Goal: Information Seeking & Learning: Learn about a topic

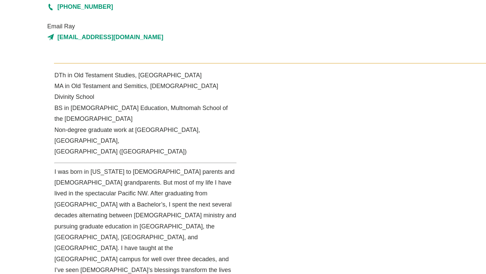
scroll to position [139, 0]
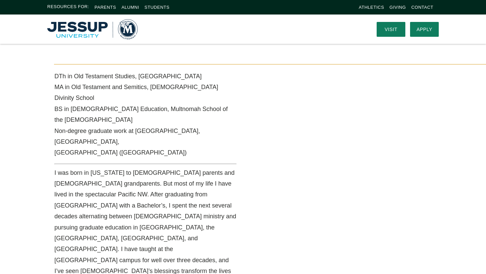
drag, startPoint x: 155, startPoint y: 74, endPoint x: 207, endPoint y: 145, distance: 88.4
click at [207, 145] on p "DTh in Old Testament Studies, [GEOGRAPHIC_DATA] MA in Old Testament and Semitic…" at bounding box center [145, 114] width 182 height 87
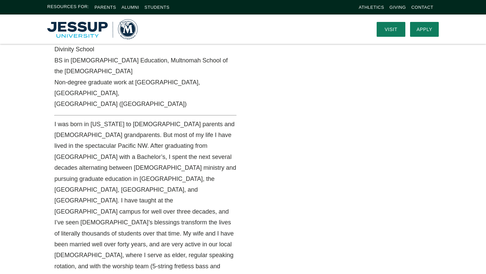
scroll to position [187, 0]
drag, startPoint x: 114, startPoint y: 115, endPoint x: 169, endPoint y: 120, distance: 55.9
click at [169, 120] on p "I was born in [US_STATE] to [DEMOGRAPHIC_DATA] parents and [DEMOGRAPHIC_DATA] g…" at bounding box center [145, 213] width 182 height 186
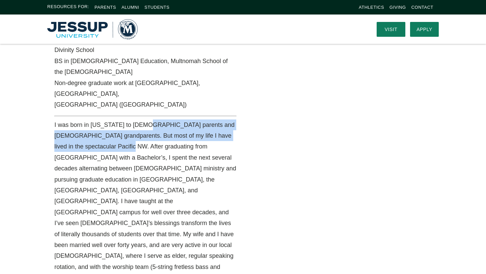
drag, startPoint x: 146, startPoint y: 111, endPoint x: 146, endPoint y: 133, distance: 21.9
click at [146, 133] on p "I was born in [US_STATE] to [DEMOGRAPHIC_DATA] parents and [DEMOGRAPHIC_DATA] g…" at bounding box center [145, 213] width 182 height 186
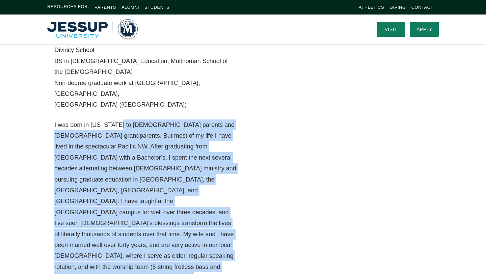
drag, startPoint x: 114, startPoint y: 112, endPoint x: 253, endPoint y: 252, distance: 197.4
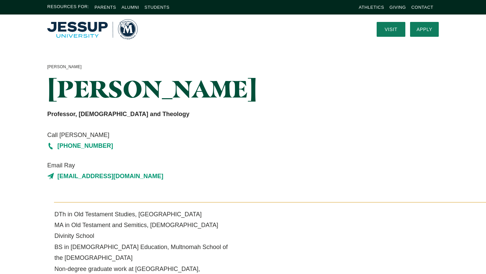
scroll to position [0, 0]
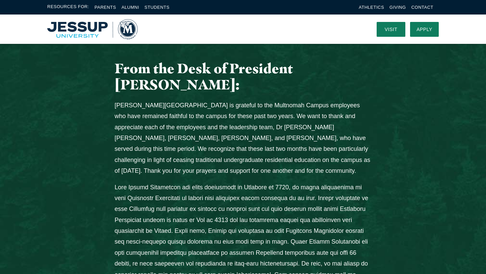
scroll to position [257, 0]
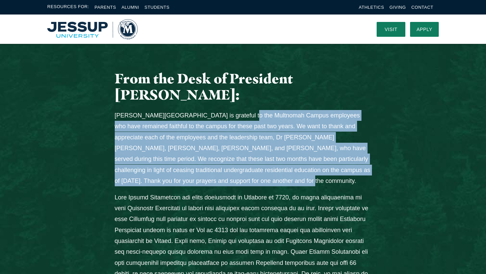
drag, startPoint x: 231, startPoint y: 74, endPoint x: 298, endPoint y: 144, distance: 97.9
click at [298, 144] on p "Jessup University is grateful to the Multnomah Campus employees who have remain…" at bounding box center [243, 148] width 257 height 77
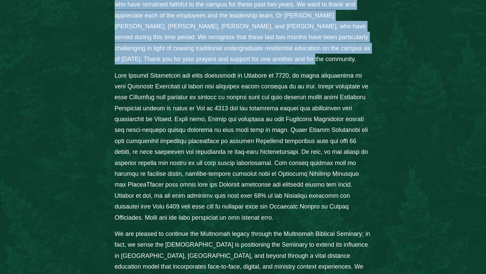
scroll to position [384, 0]
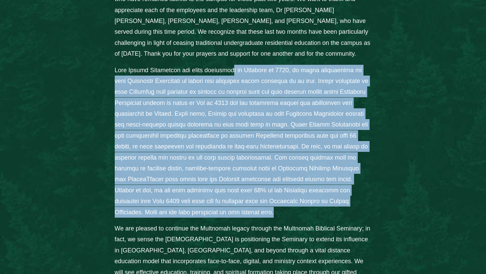
drag, startPoint x: 234, startPoint y: 27, endPoint x: 296, endPoint y: 174, distance: 158.7
click at [299, 174] on p "Columns" at bounding box center [243, 141] width 257 height 153
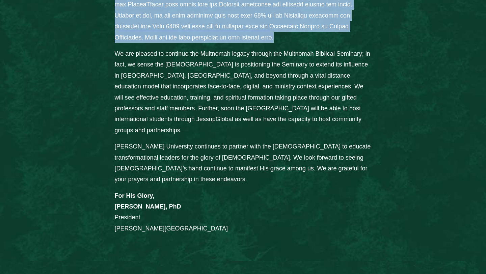
scroll to position [563, 0]
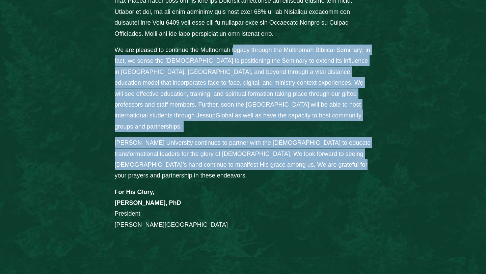
drag, startPoint x: 233, startPoint y: 7, endPoint x: 327, endPoint y: 115, distance: 143.1
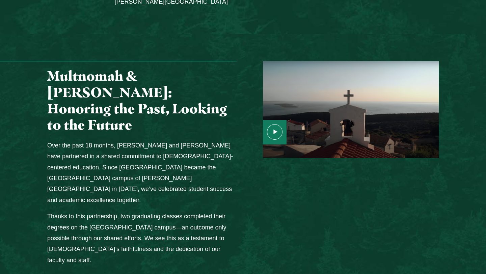
scroll to position [787, 0]
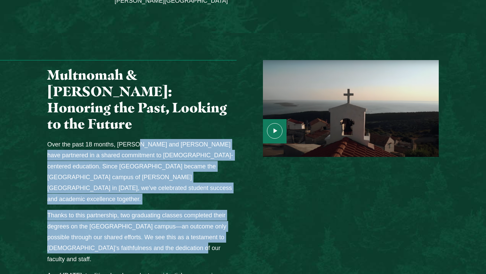
drag, startPoint x: 135, startPoint y: 64, endPoint x: 196, endPoint y: 146, distance: 102.2
click at [196, 146] on div "Multnomah & Jessup: Honoring the Past, Looking to the Future Over the past 18 m…" at bounding box center [142, 239] width 202 height 359
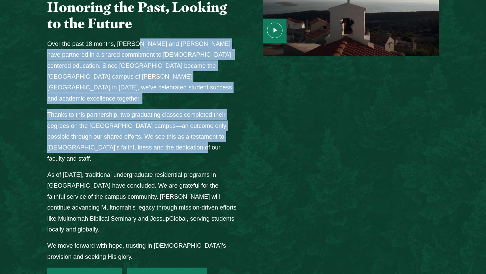
scroll to position [888, 0]
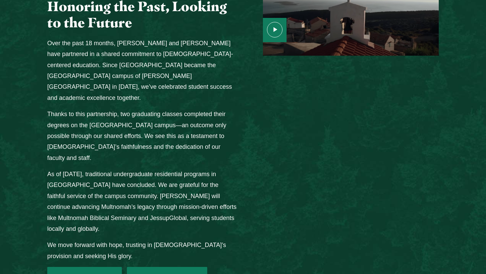
click at [134, 169] on p "As of May 2025, traditional undergraduate residential programs in Portland have…" at bounding box center [141, 201] width 189 height 65
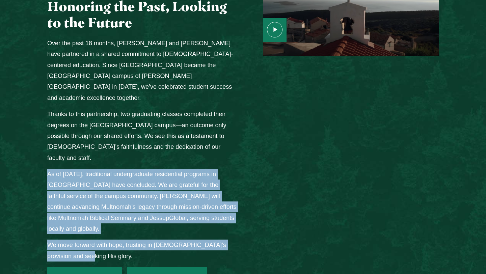
drag, startPoint x: 46, startPoint y: 59, endPoint x: 231, endPoint y: 134, distance: 199.3
click at [231, 134] on div "Multnomah & Jessup: Honoring the Past, Looking to the Future Over the past 18 m…" at bounding box center [142, 138] width 202 height 359
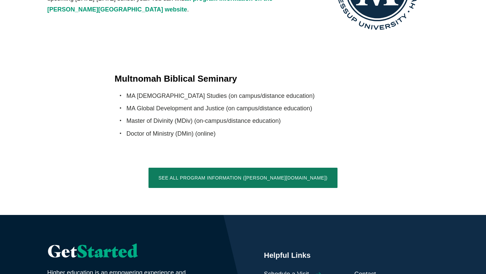
scroll to position [1328, 0]
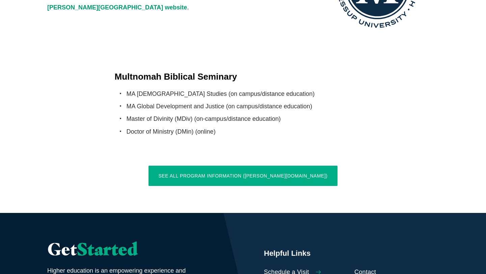
click at [213, 166] on link "See All Program Information (jessup.edu)" at bounding box center [243, 176] width 189 height 20
